Goal: Task Accomplishment & Management: Complete application form

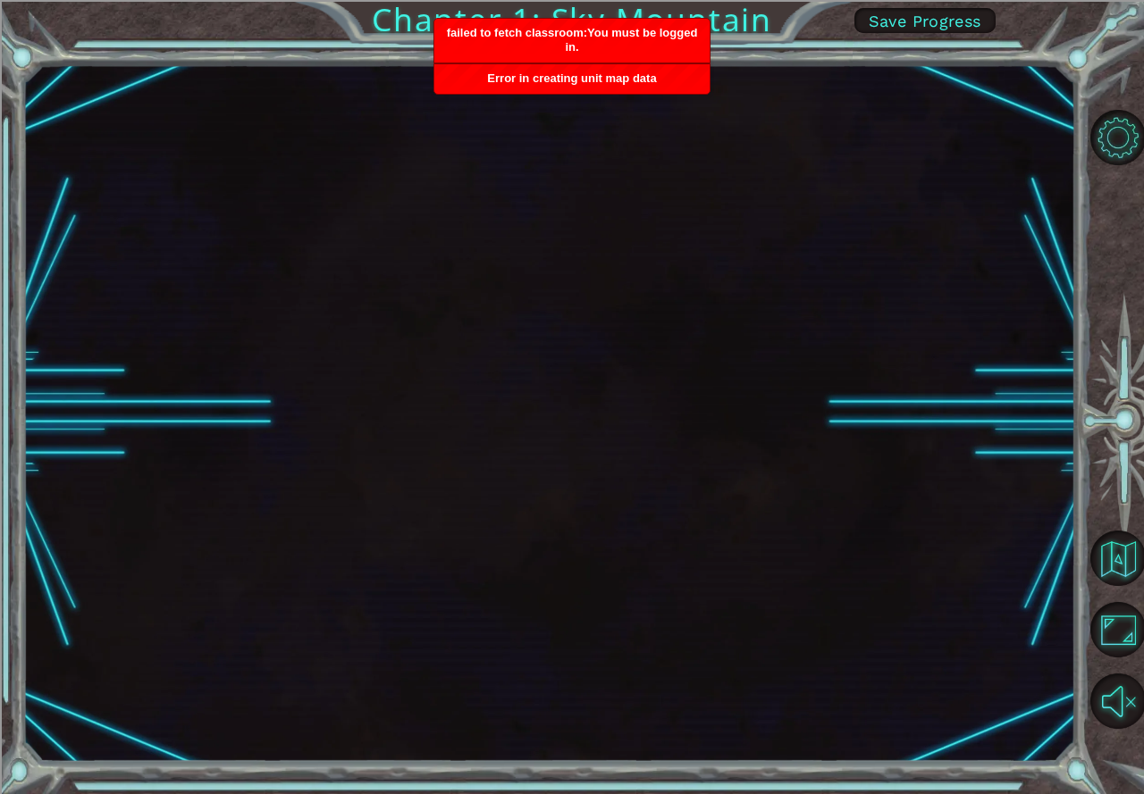
drag, startPoint x: 481, startPoint y: 248, endPoint x: 511, endPoint y: 228, distance: 36.7
click at [492, 230] on div at bounding box center [549, 412] width 1053 height 699
click at [610, 201] on div at bounding box center [549, 412] width 1053 height 699
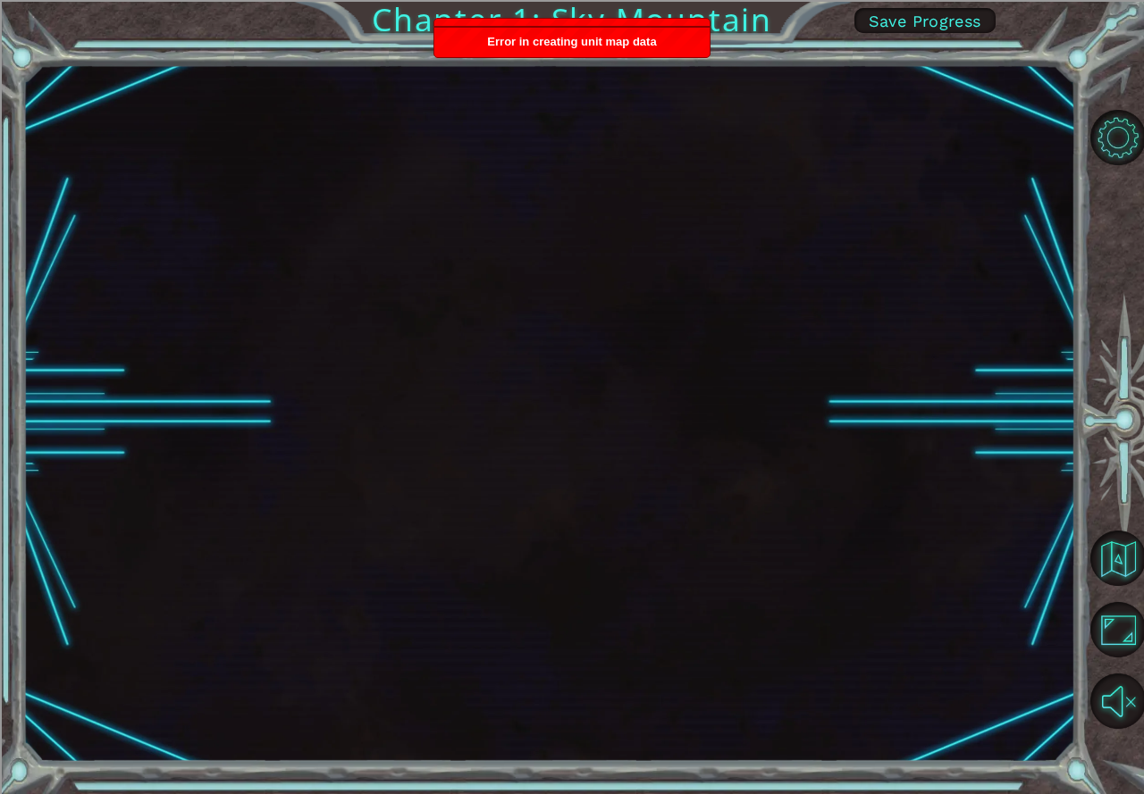
drag, startPoint x: 642, startPoint y: 93, endPoint x: 657, endPoint y: 88, distance: 16.1
click at [642, 92] on div at bounding box center [549, 412] width 1053 height 699
click at [912, 26] on span "Save Progress" at bounding box center [925, 21] width 113 height 19
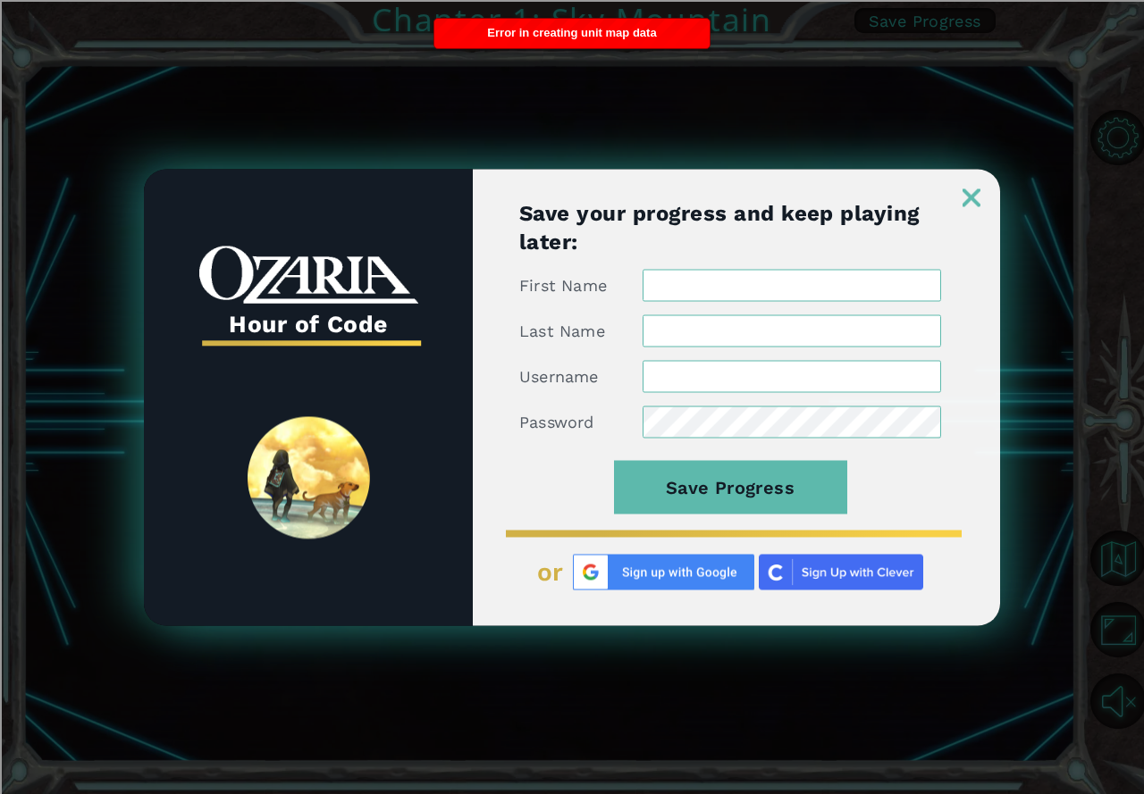
click at [828, 582] on img at bounding box center [841, 572] width 164 height 36
click at [642, 567] on img at bounding box center [663, 572] width 181 height 36
click at [633, 578] on img at bounding box center [663, 572] width 181 height 36
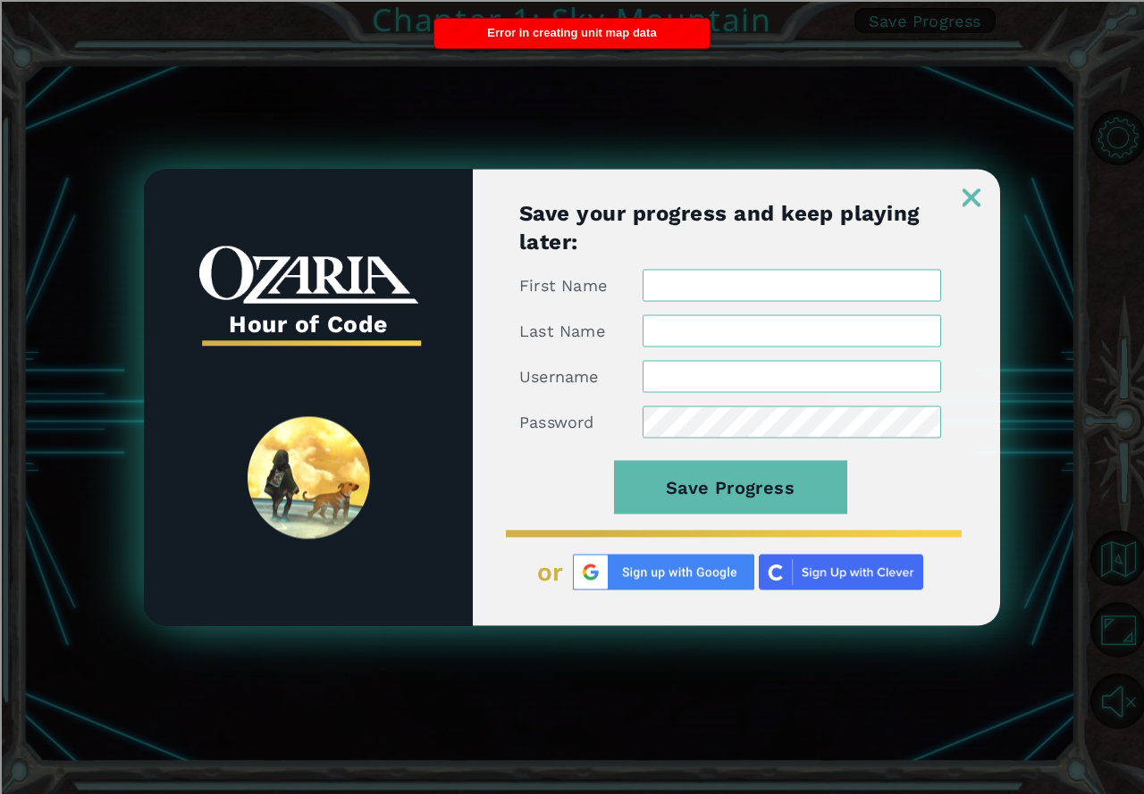
click at [629, 576] on img at bounding box center [663, 572] width 181 height 36
click at [631, 575] on img at bounding box center [663, 572] width 181 height 36
click at [650, 596] on div "Save your progress and keep playing later: First Name Last Name Username Passwo…" at bounding box center [736, 411] width 527 height 427
click at [654, 590] on div "Save your progress and keep playing later: First Name Last Name Username Passwo…" at bounding box center [736, 411] width 527 height 427
click at [958, 208] on div "Save your progress and keep playing later: First Name Last Name Username Passwo…" at bounding box center [736, 411] width 527 height 427
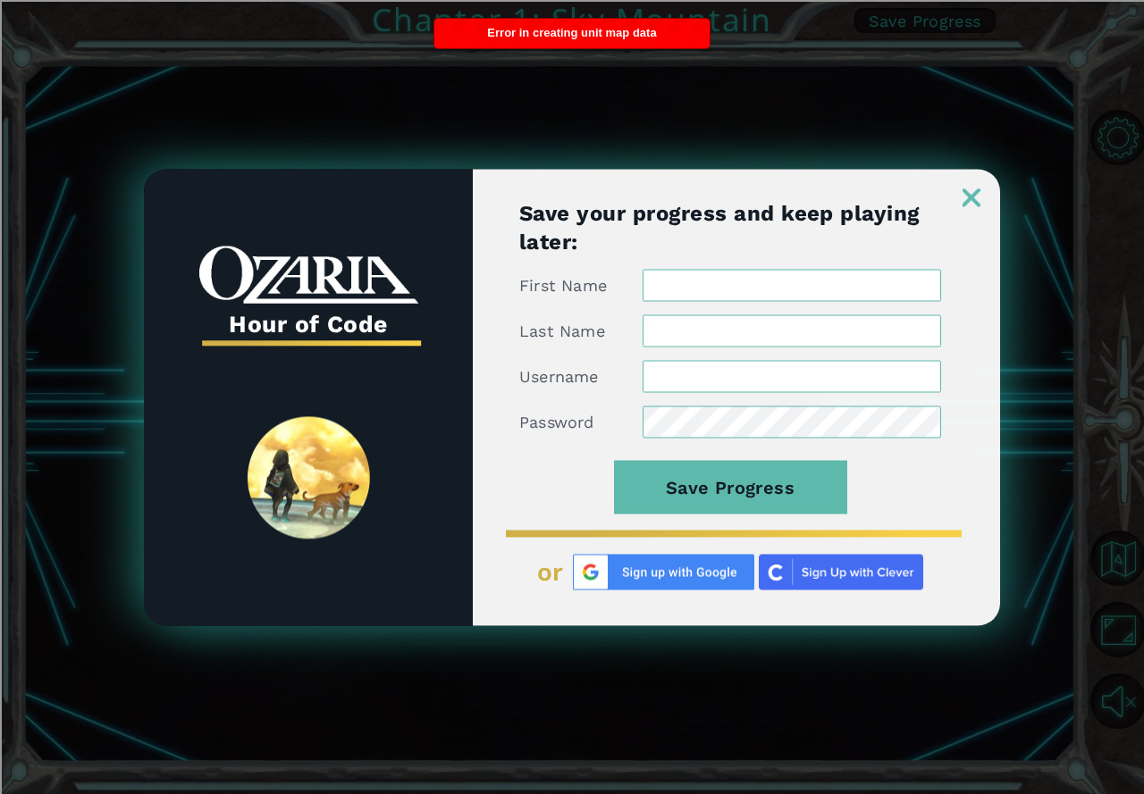
click at [965, 200] on img at bounding box center [971, 198] width 18 height 18
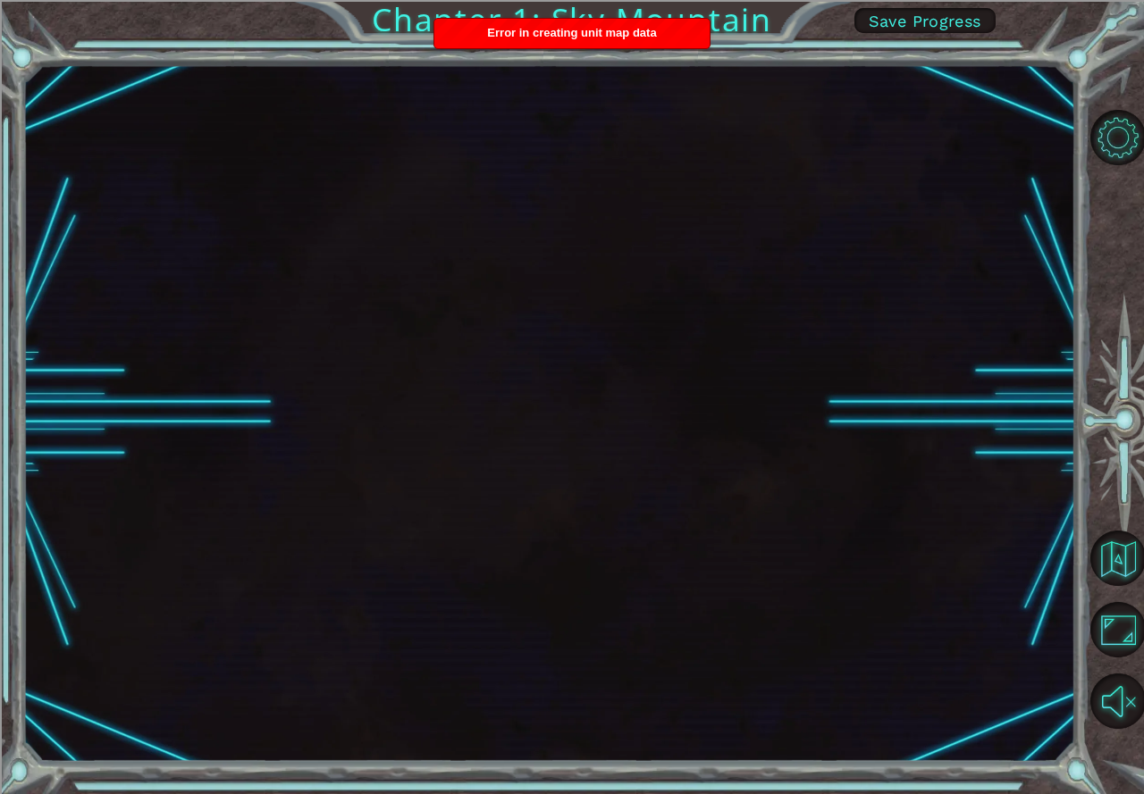
drag, startPoint x: 591, startPoint y: 355, endPoint x: 599, endPoint y: 267, distance: 87.9
click at [611, 348] on div at bounding box center [549, 412] width 1053 height 699
click at [499, 10] on div "Chapter 1: Sky Mountain Save Progress" at bounding box center [572, 397] width 1144 height 794
click at [499, 11] on div "Chapter 1: Sky Mountain Save Progress" at bounding box center [572, 397] width 1144 height 794
click at [483, 19] on div "Error in creating unit map data" at bounding box center [571, 33] width 275 height 29
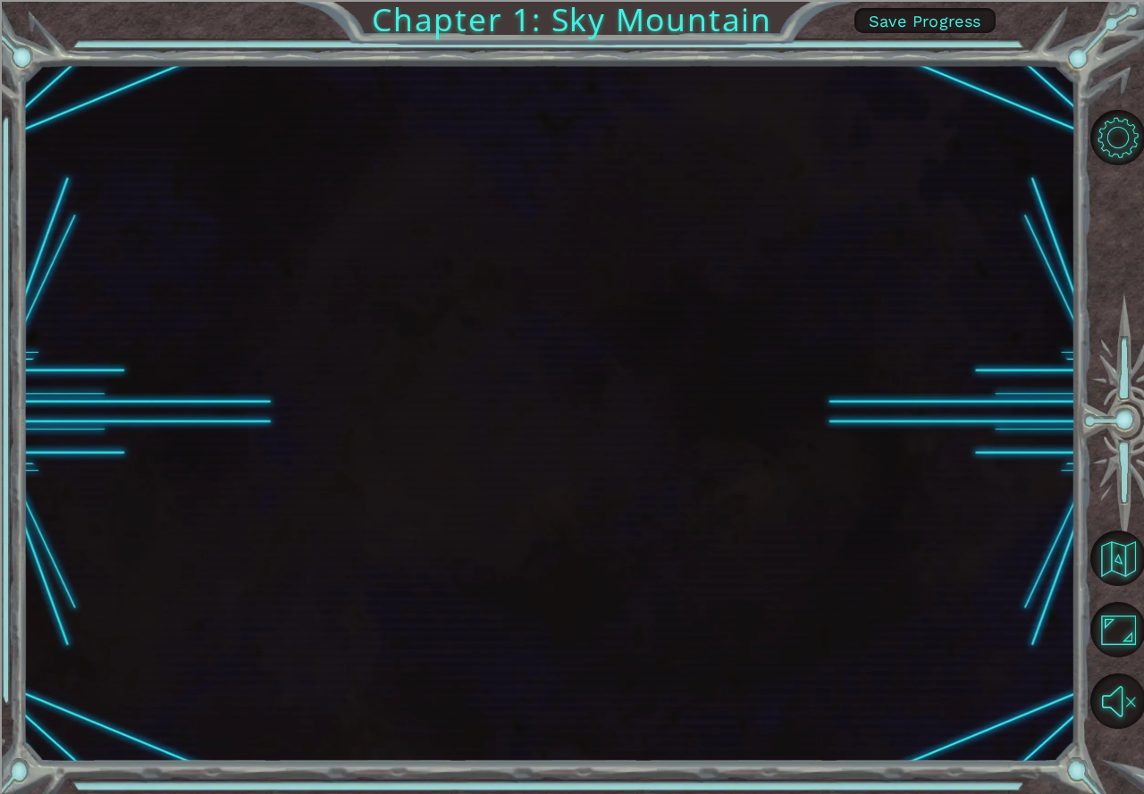
click at [911, 18] on span "Save Progress" at bounding box center [925, 21] width 113 height 19
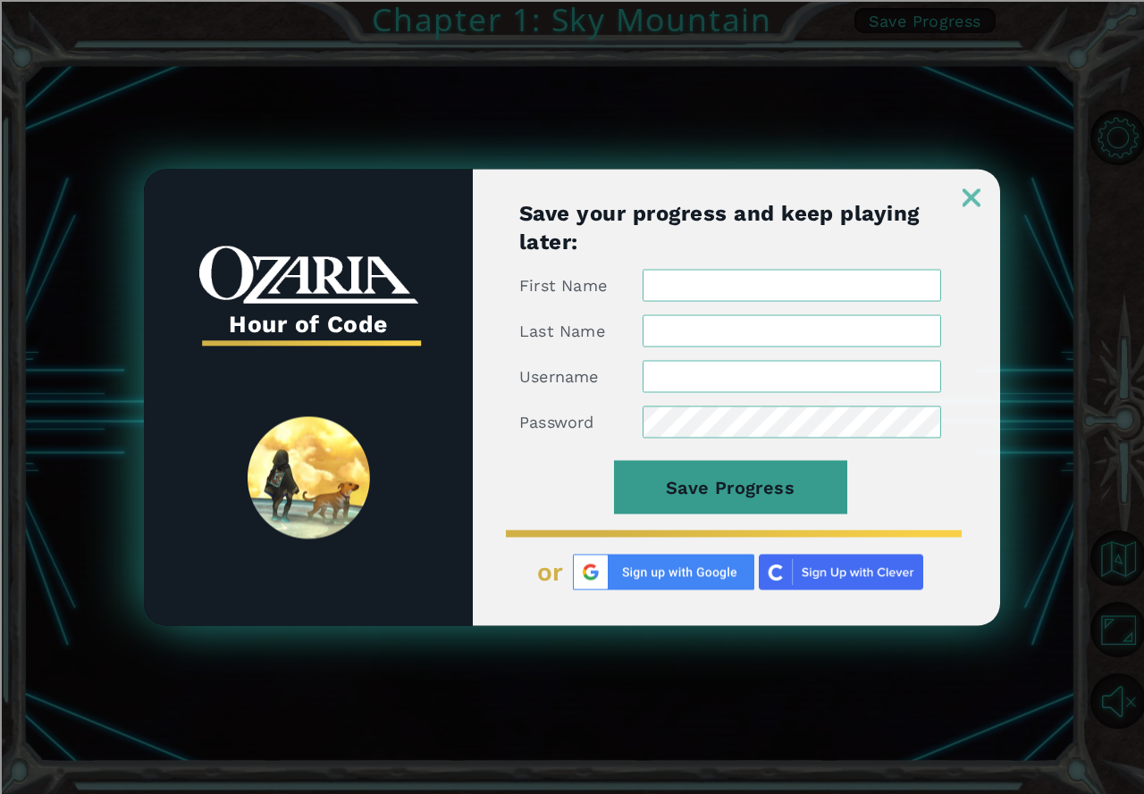
click at [691, 484] on button "Save Progress" at bounding box center [730, 487] width 233 height 54
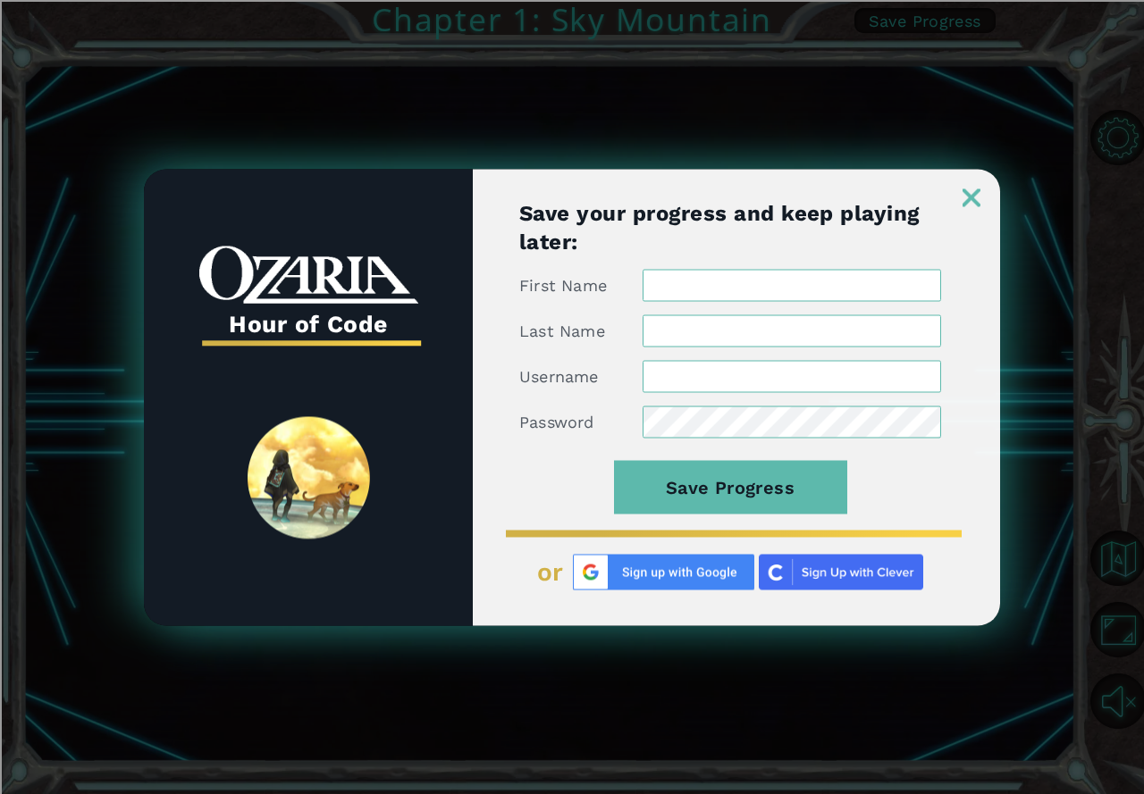
click at [685, 520] on form "First Name Last Name Username Password Save Progress" at bounding box center [730, 401] width 422 height 265
drag, startPoint x: 684, startPoint y: 540, endPoint x: 682, endPoint y: 567, distance: 27.8
click at [683, 552] on div "Save your progress and keep playing later: First Name Last Name Username Passwo…" at bounding box center [736, 411] width 527 height 427
click at [682, 567] on img at bounding box center [663, 572] width 181 height 36
click at [688, 568] on img at bounding box center [663, 572] width 181 height 36
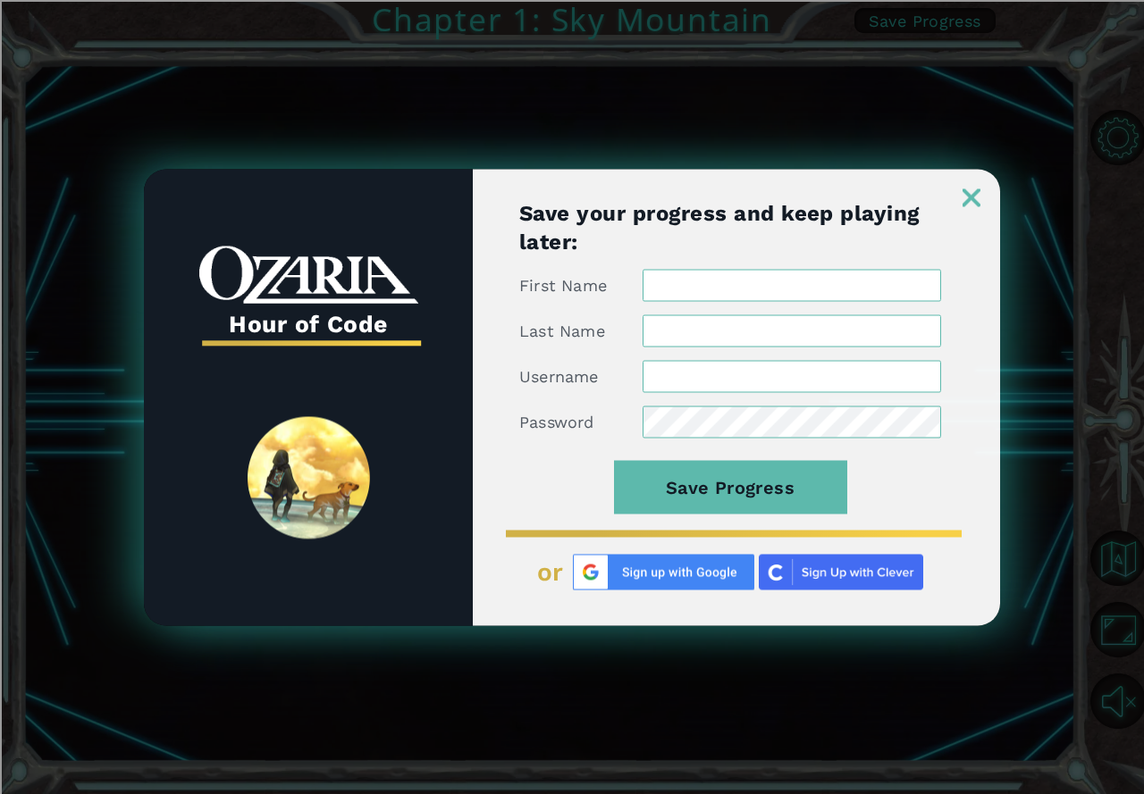
click at [704, 264] on div "Save your progress and keep playing later: First Name Last Name Username Passwo…" at bounding box center [736, 411] width 527 height 427
click at [707, 273] on input "First Name" at bounding box center [791, 285] width 298 height 32
type input "[PERSON_NAME]"
click at [812, 587] on img at bounding box center [841, 572] width 164 height 36
click at [990, 204] on div at bounding box center [736, 188] width 527 height 38
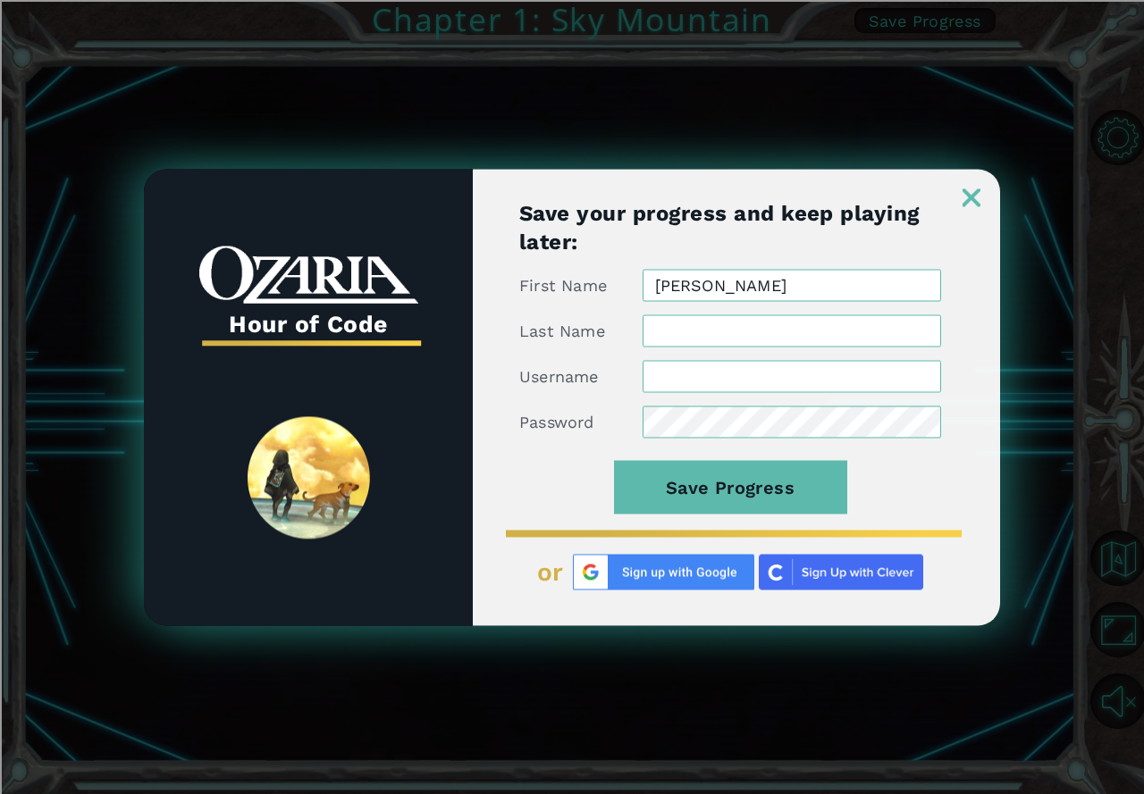
click at [966, 191] on img at bounding box center [971, 198] width 18 height 18
